Goal: Transaction & Acquisition: Download file/media

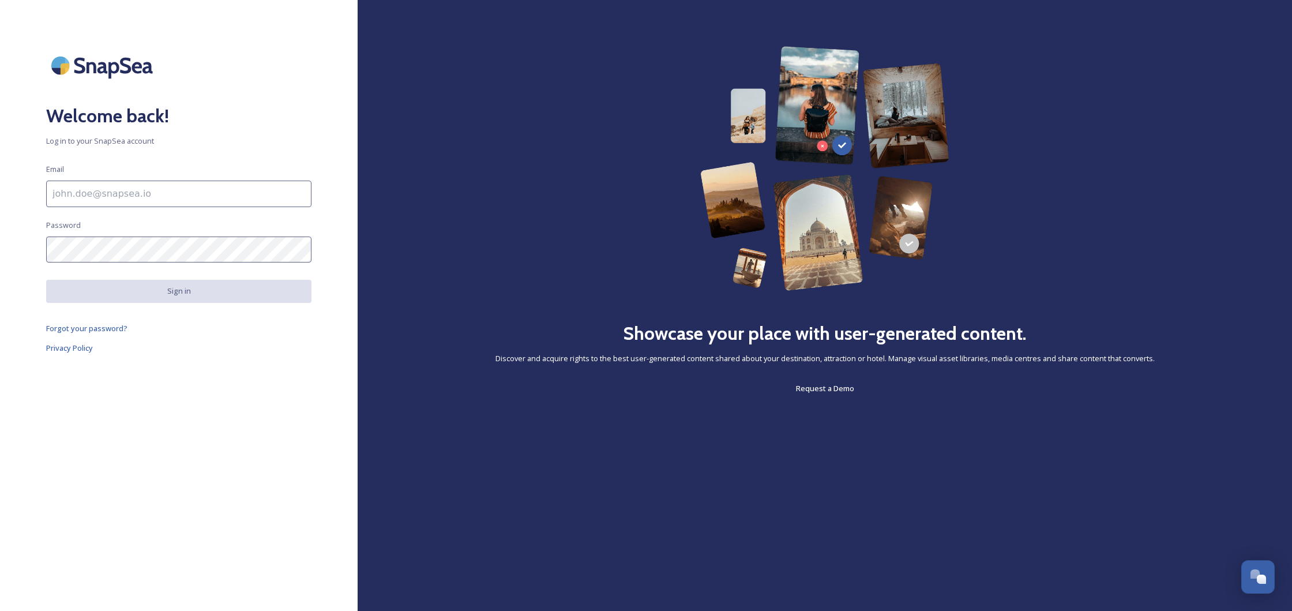
click at [86, 191] on input at bounding box center [178, 193] width 265 height 27
type input "[PERSON_NAME][EMAIL_ADDRESS][PERSON_NAME][DOMAIN_NAME]"
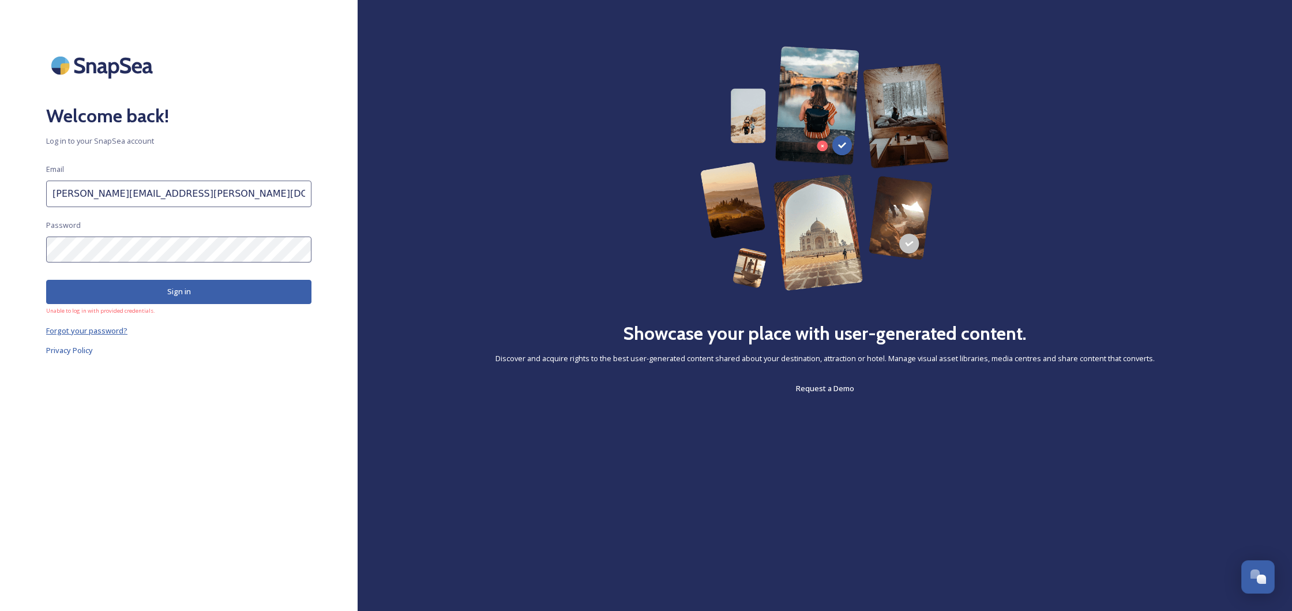
click at [101, 333] on span "Forgot your password?" at bounding box center [86, 330] width 81 height 10
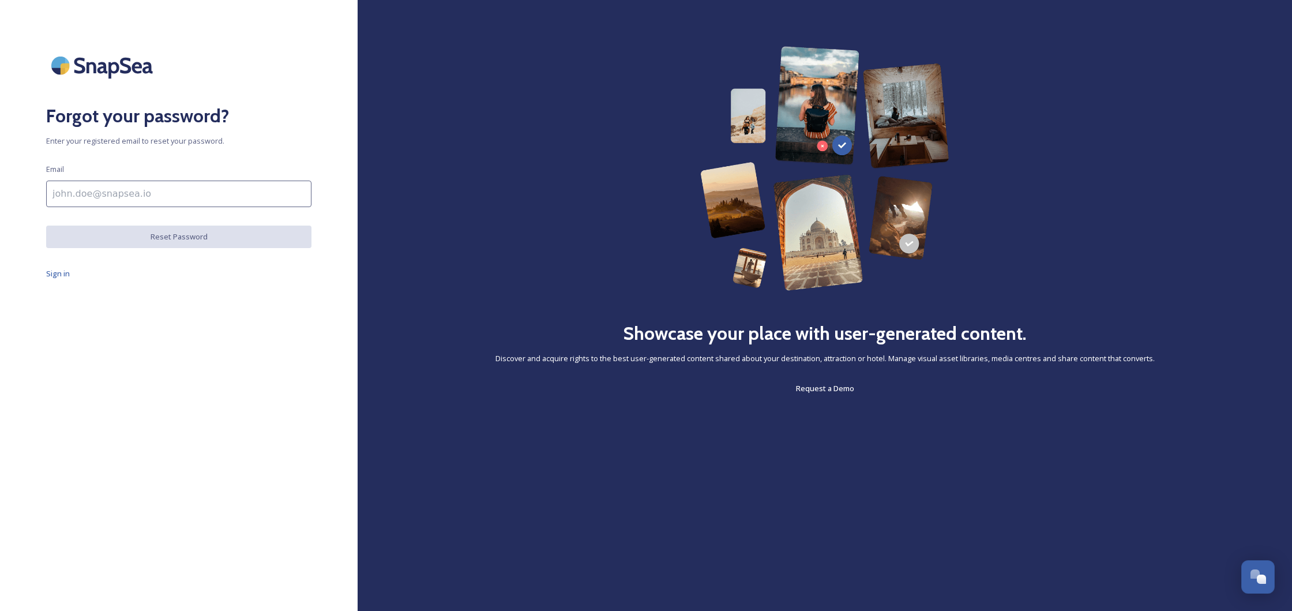
click at [103, 197] on input at bounding box center [178, 193] width 265 height 27
type input "[PERSON_NAME][EMAIL_ADDRESS][PERSON_NAME][DOMAIN_NAME]"
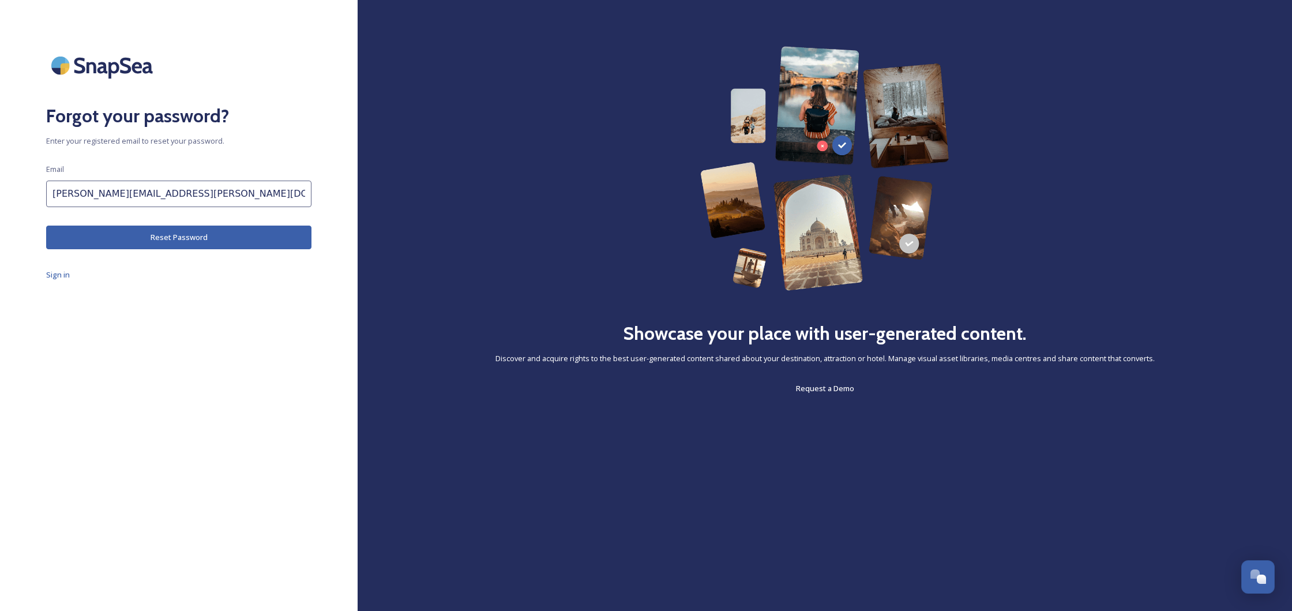
click at [166, 240] on button "Reset Password" at bounding box center [178, 237] width 265 height 24
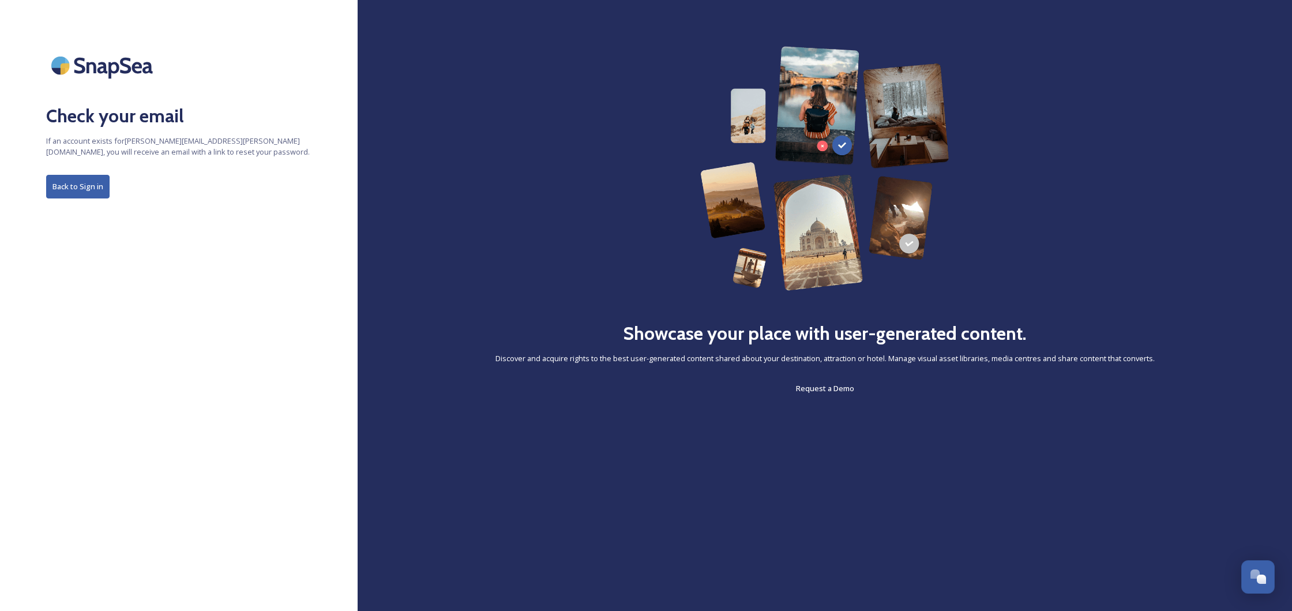
click at [59, 190] on button "Back to Sign in" at bounding box center [77, 187] width 63 height 24
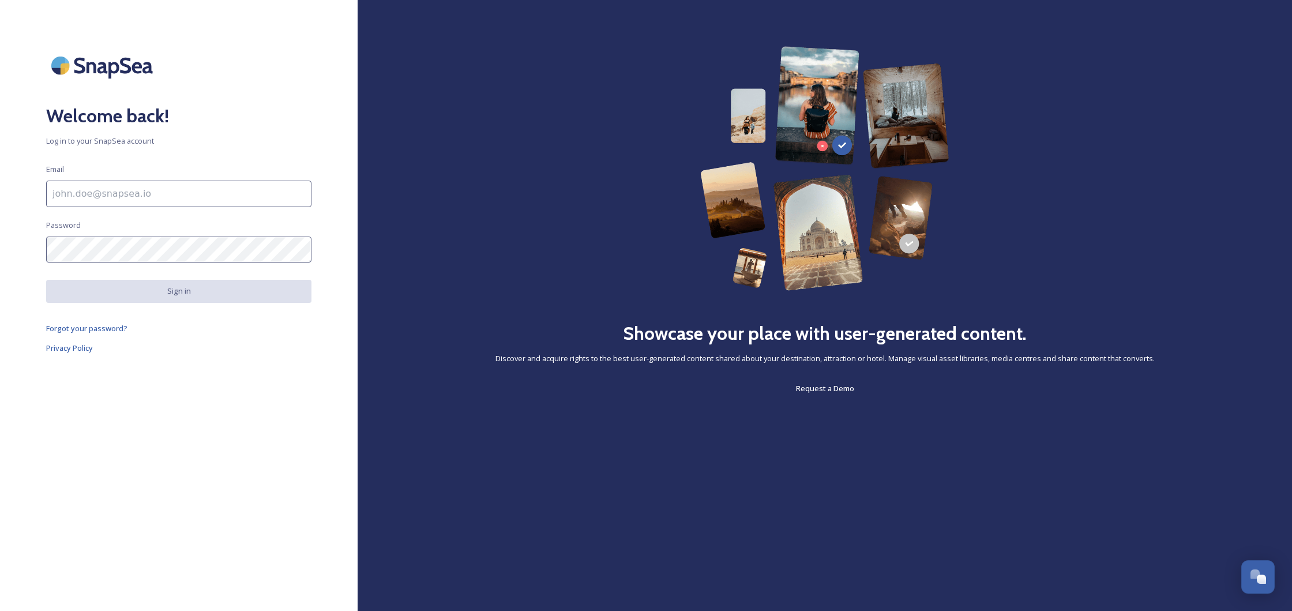
click at [59, 190] on input at bounding box center [178, 193] width 265 height 27
type input "[PERSON_NAME][EMAIL_ADDRESS][PERSON_NAME][DOMAIN_NAME]"
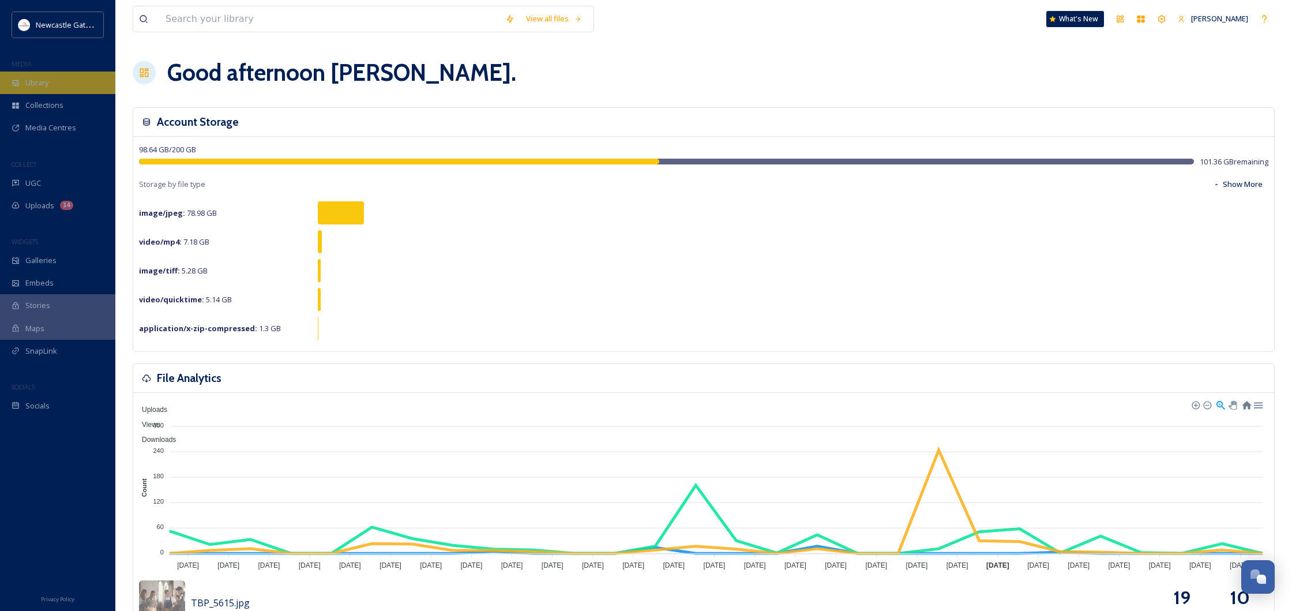
click at [39, 81] on span "Library" at bounding box center [36, 82] width 23 height 11
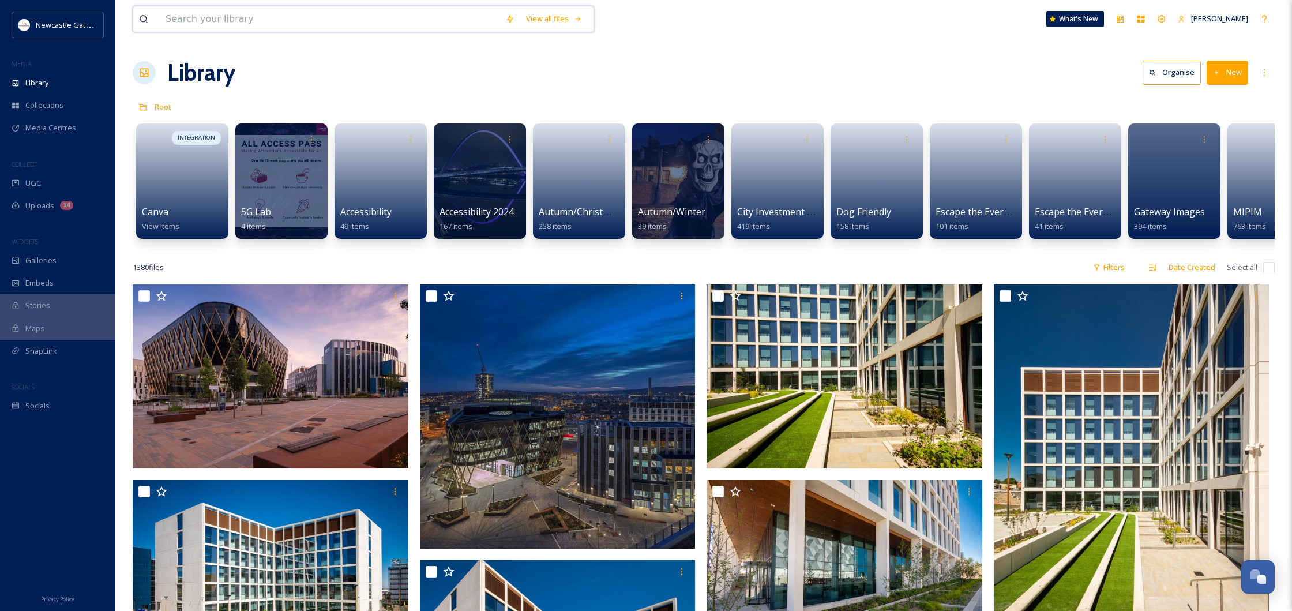
click at [205, 17] on input at bounding box center [330, 18] width 340 height 25
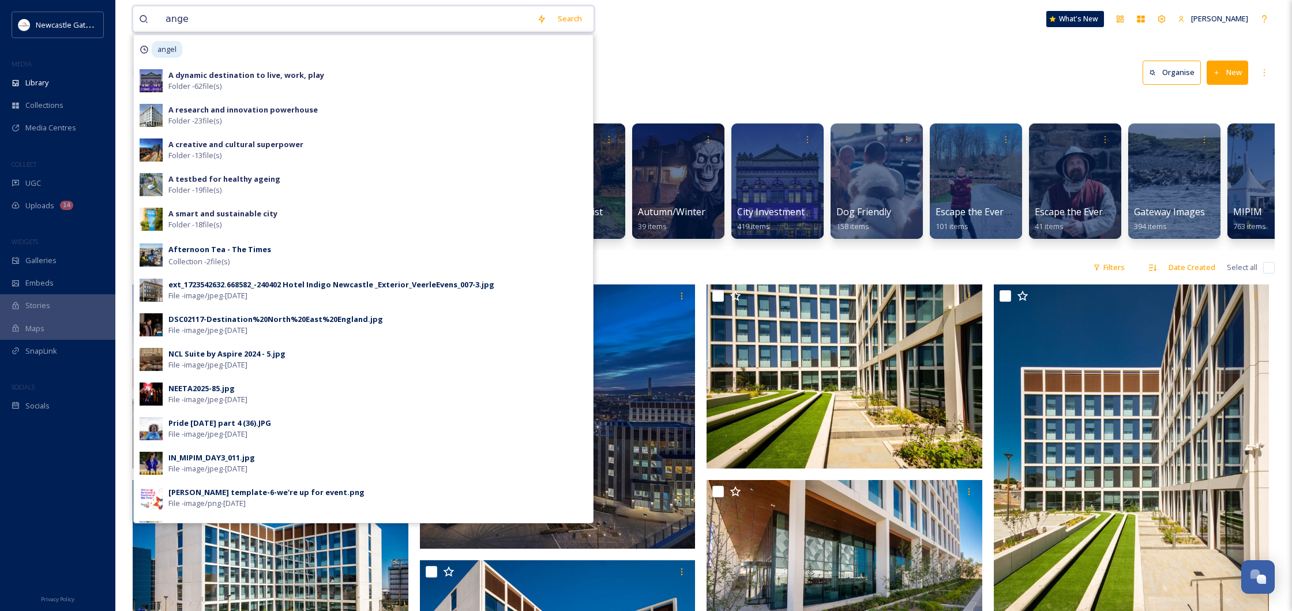
type input "angel"
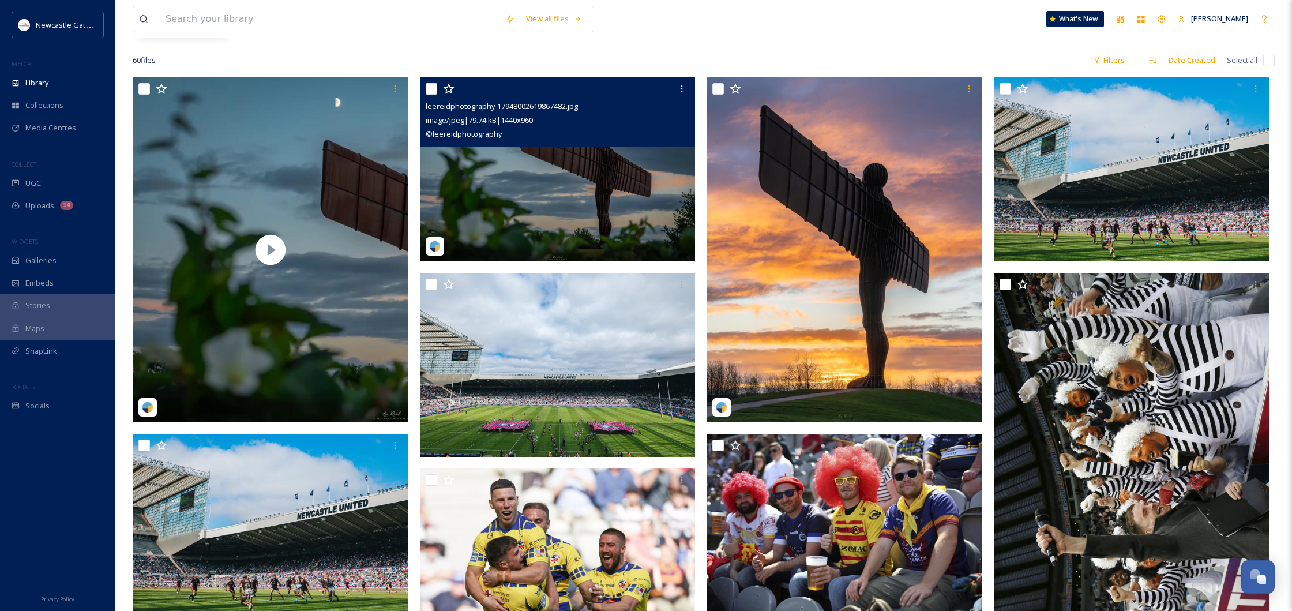
scroll to position [186, 0]
click at [569, 178] on img at bounding box center [558, 169] width 276 height 184
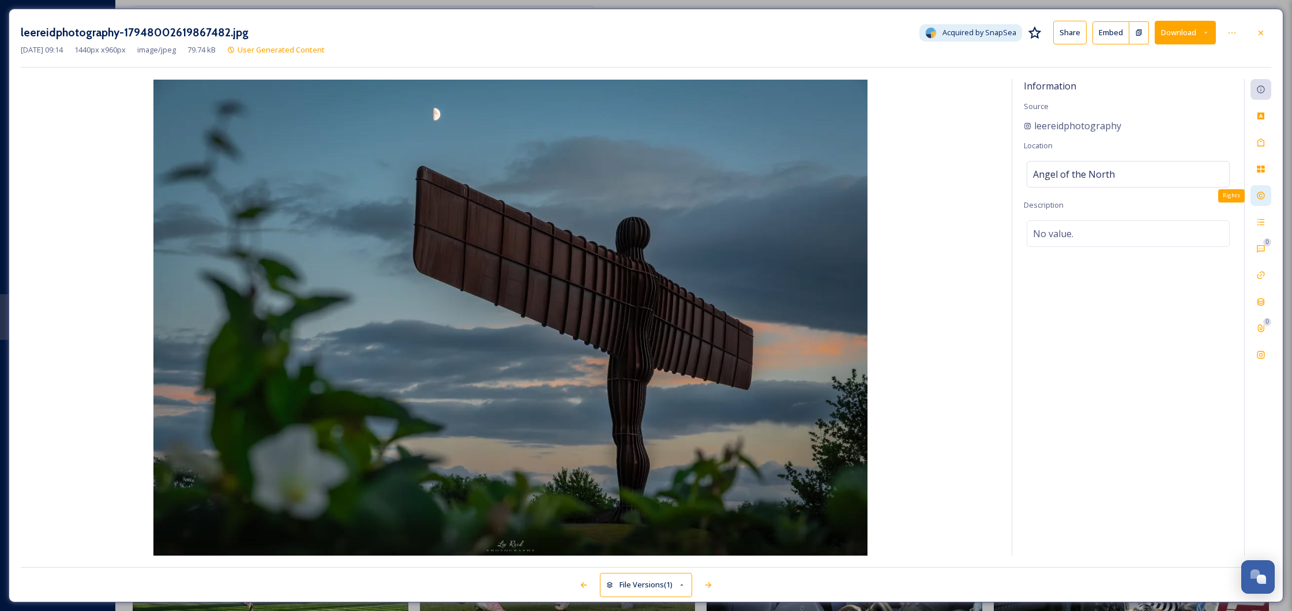
click at [1257, 193] on icon at bounding box center [1260, 195] width 9 height 9
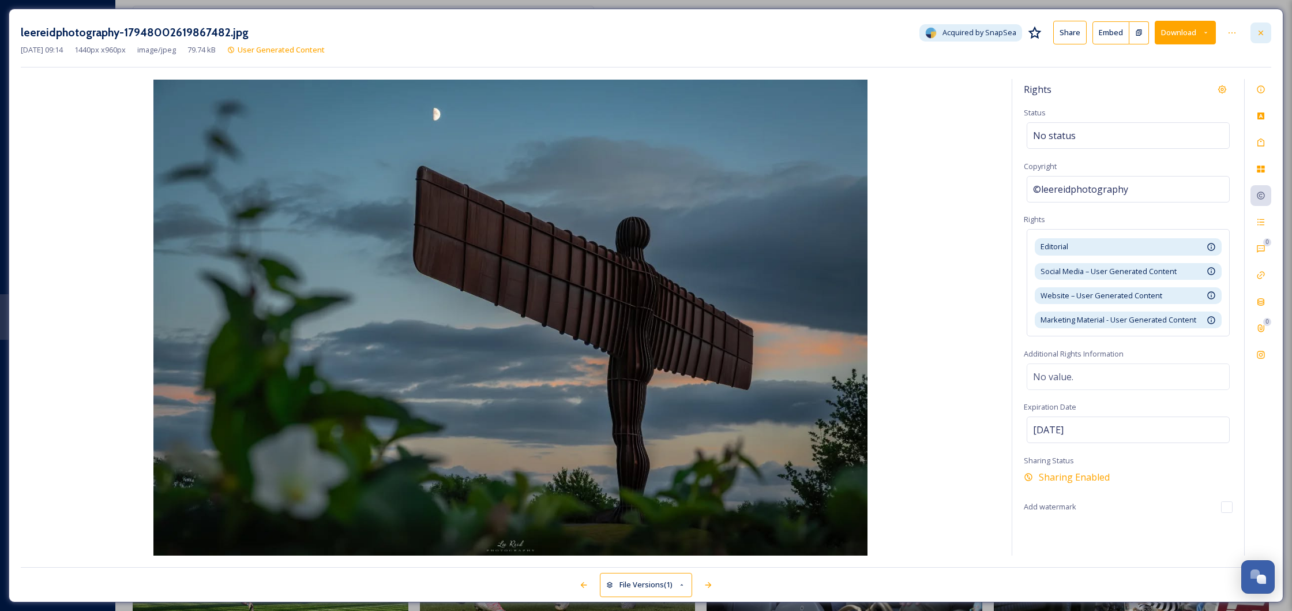
click at [1262, 31] on icon at bounding box center [1260, 32] width 9 height 9
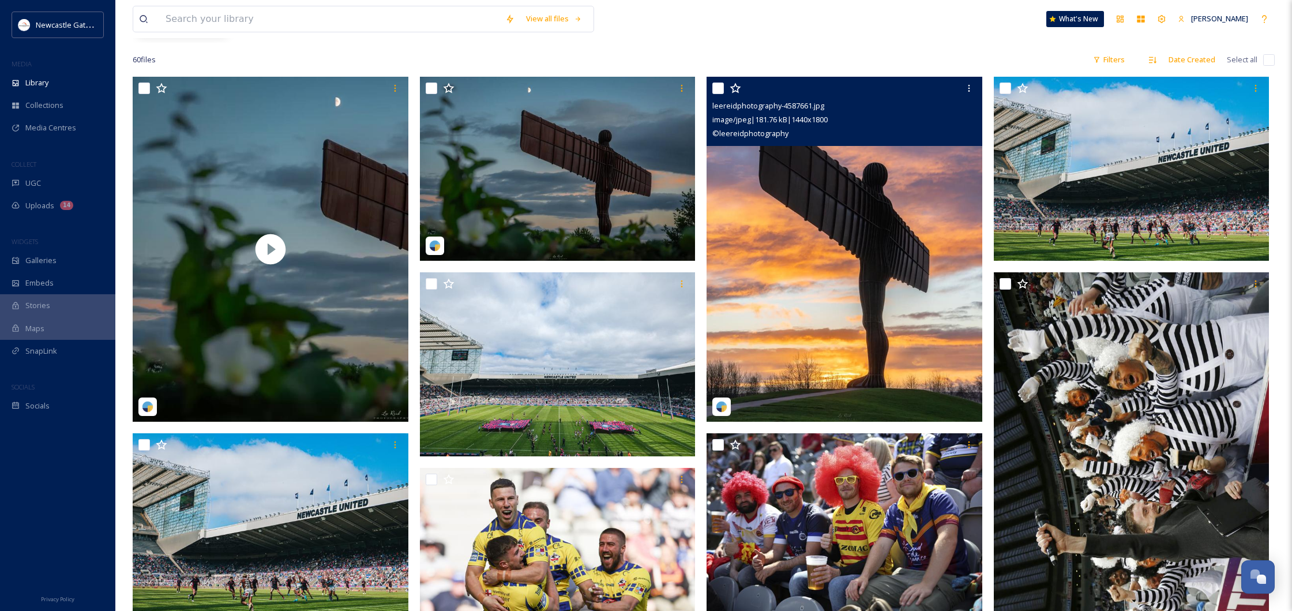
click at [819, 274] on img at bounding box center [844, 249] width 276 height 345
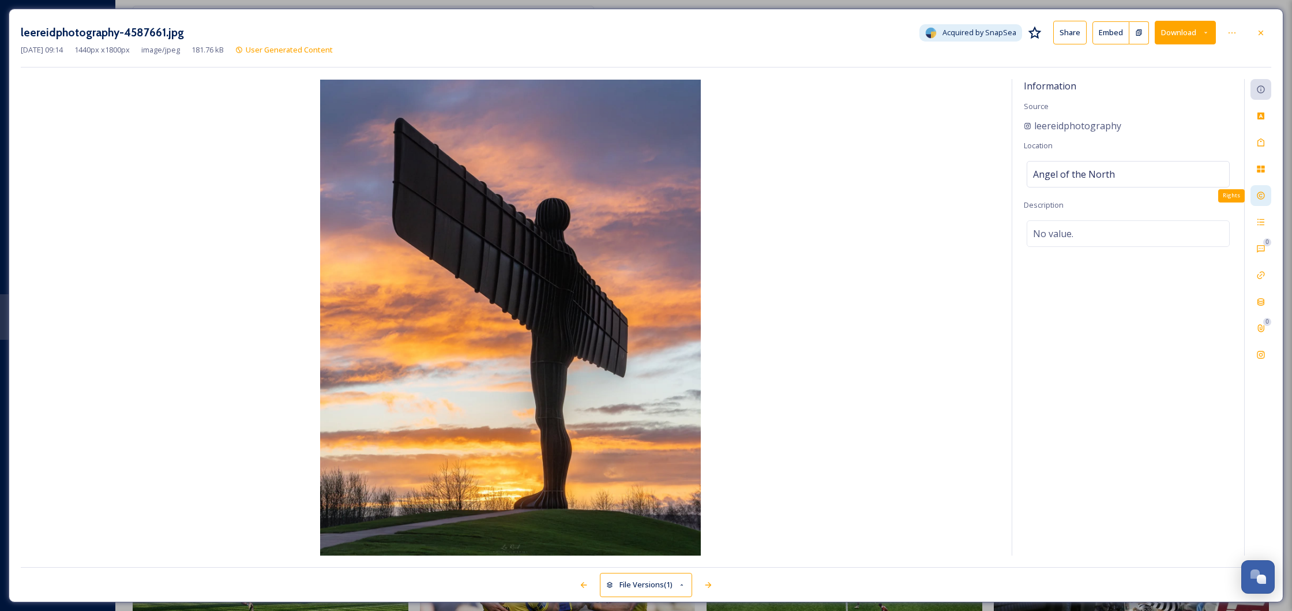
click at [1261, 200] on div "Rights" at bounding box center [1260, 195] width 21 height 21
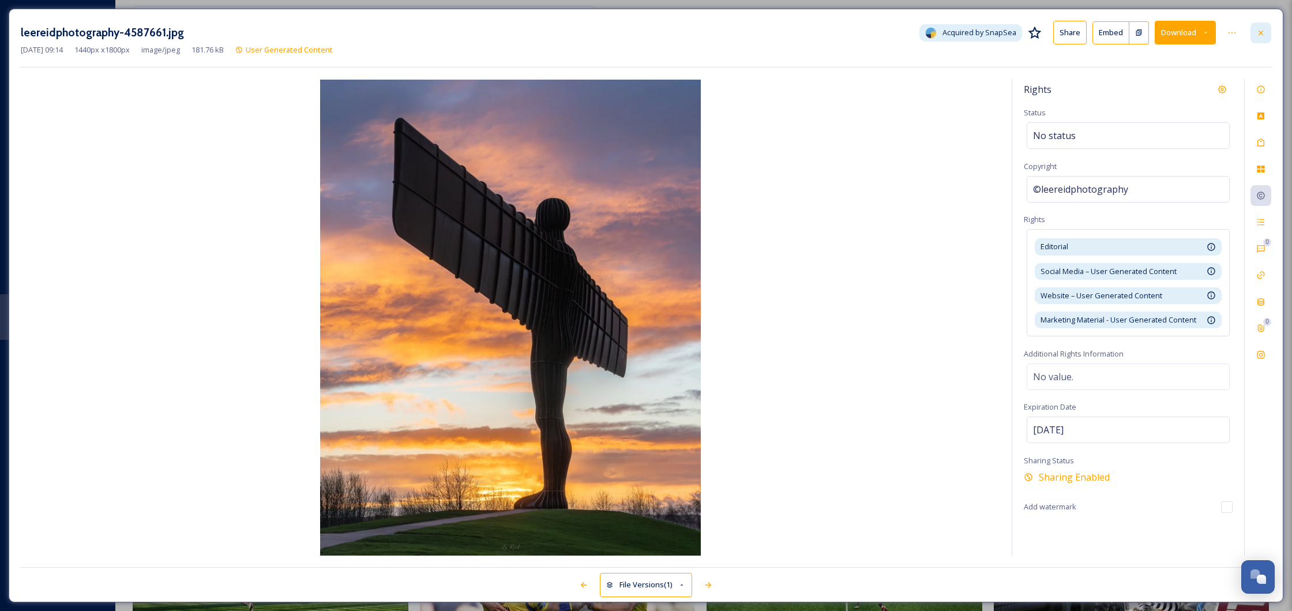
click at [1263, 33] on icon at bounding box center [1260, 32] width 9 height 9
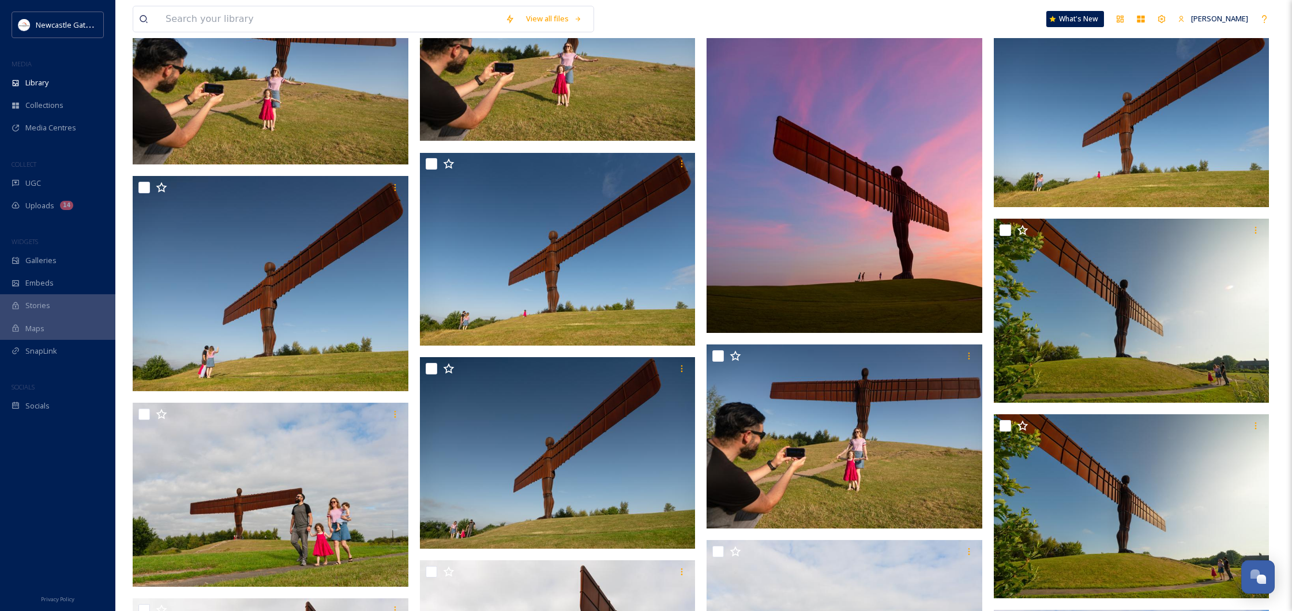
scroll to position [2960, 0]
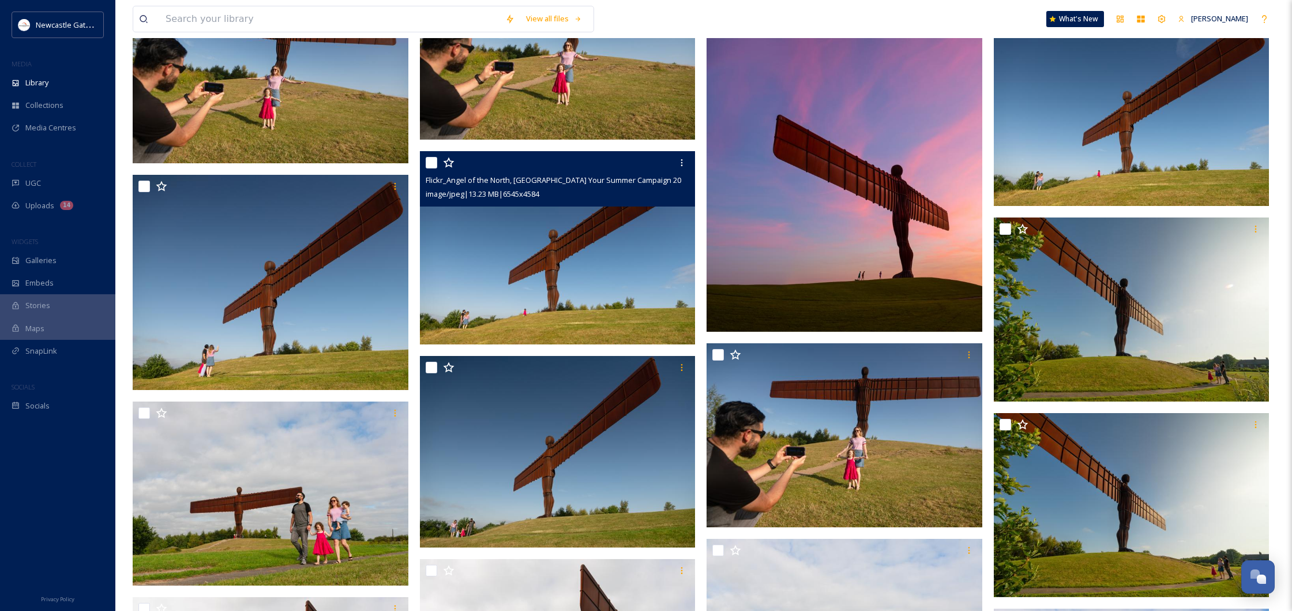
click at [590, 279] on img at bounding box center [558, 248] width 276 height 193
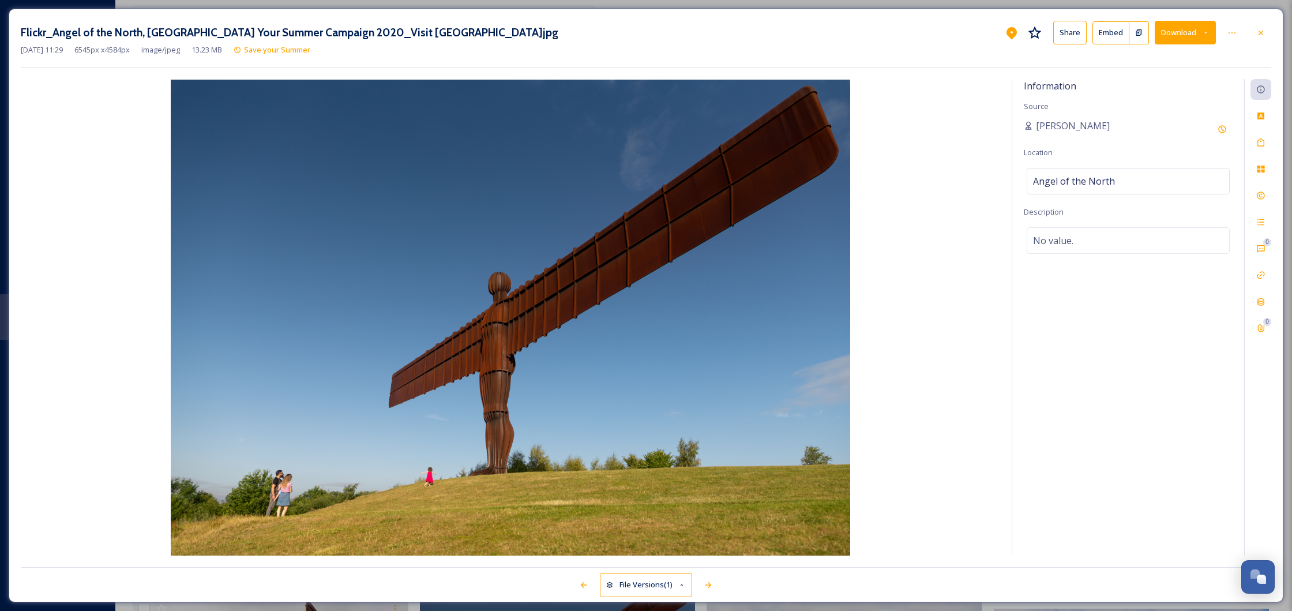
click at [1202, 37] on button "Download" at bounding box center [1184, 33] width 61 height 24
click at [1165, 80] on span "Download Large (2000 x 1401)" at bounding box center [1150, 81] width 101 height 11
click at [1197, 34] on button "Download" at bounding box center [1184, 33] width 61 height 24
click at [1189, 59] on span "Download Original (6545 x 4584)" at bounding box center [1154, 59] width 109 height 11
